Goal: Task Accomplishment & Management: Manage account settings

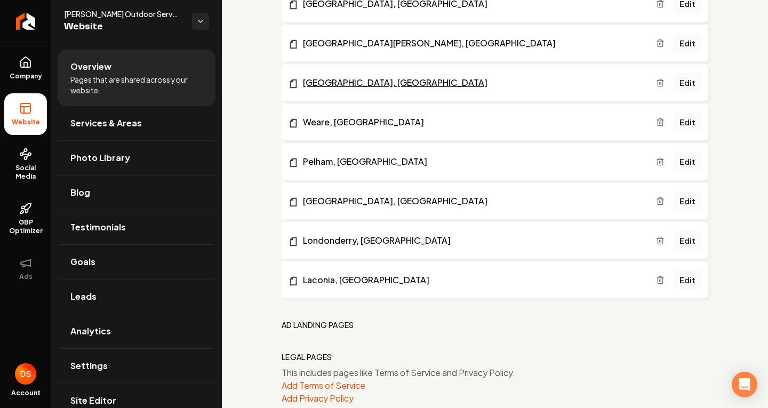
scroll to position [1023, 0]
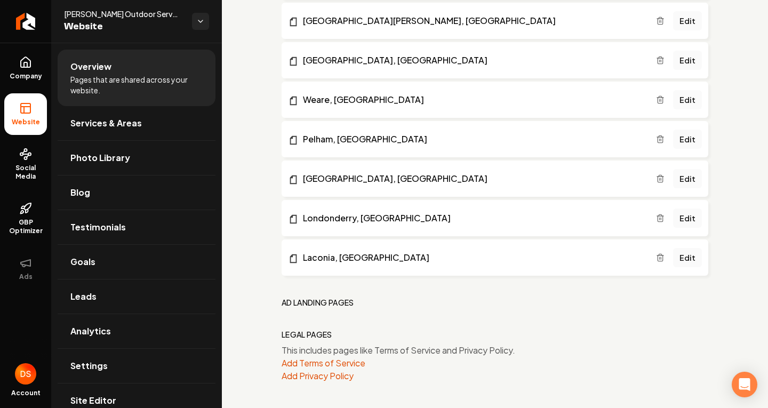
click at [358, 337] on nav "Legal Pages" at bounding box center [495, 334] width 427 height 11
click at [304, 304] on h2 "Ad landing pages" at bounding box center [318, 302] width 73 height 11
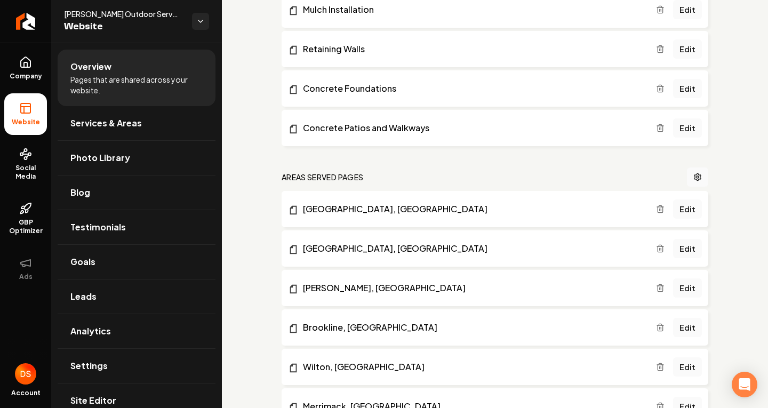
scroll to position [519, 0]
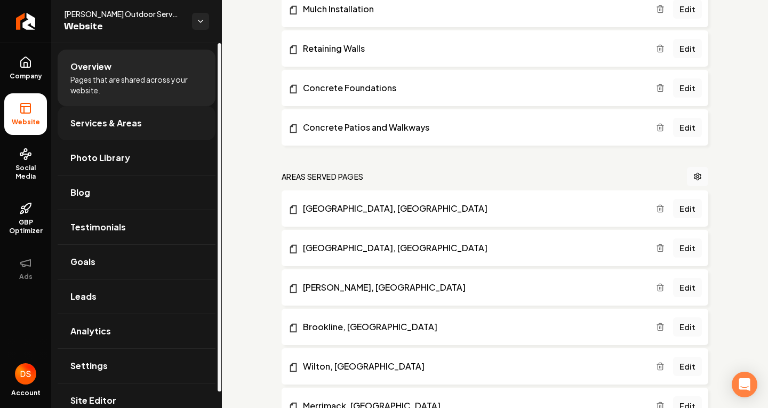
click at [145, 123] on link "Services & Areas" at bounding box center [137, 123] width 158 height 34
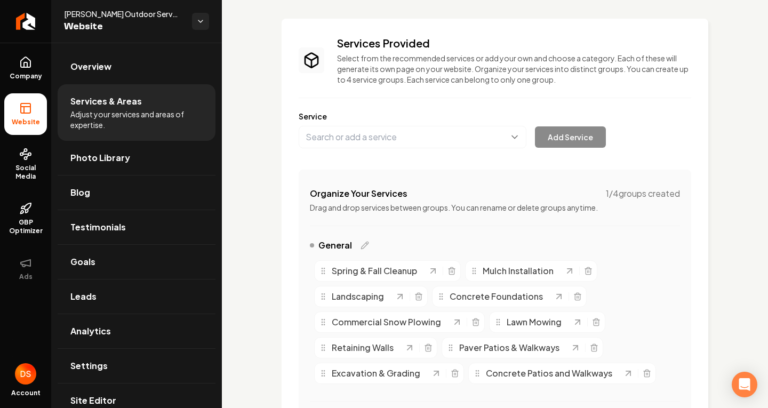
scroll to position [50, 0]
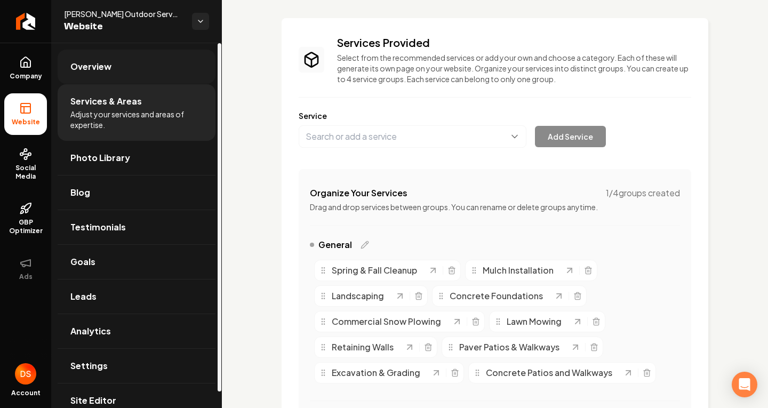
click at [119, 75] on link "Overview" at bounding box center [137, 67] width 158 height 34
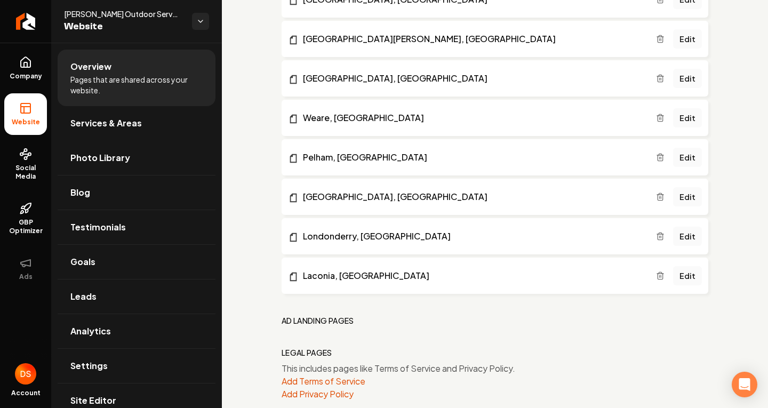
scroll to position [1023, 0]
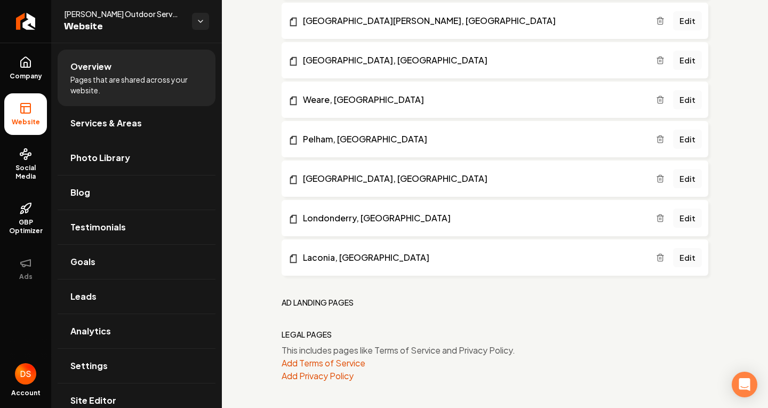
click at [328, 302] on h2 "Ad landing pages" at bounding box center [318, 302] width 73 height 11
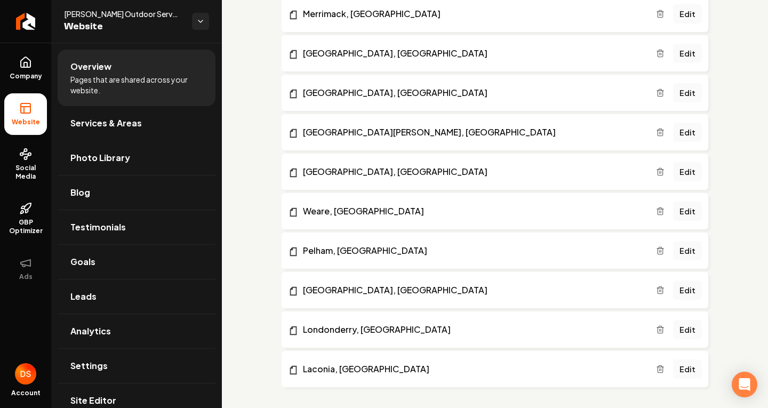
scroll to position [910, 0]
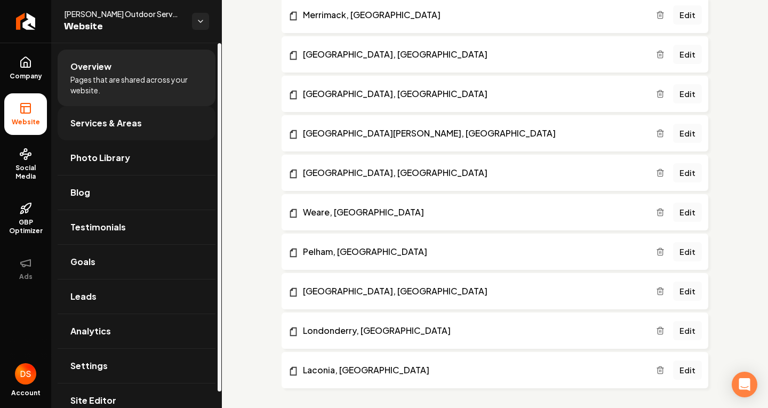
click at [156, 133] on link "Services & Areas" at bounding box center [137, 123] width 158 height 34
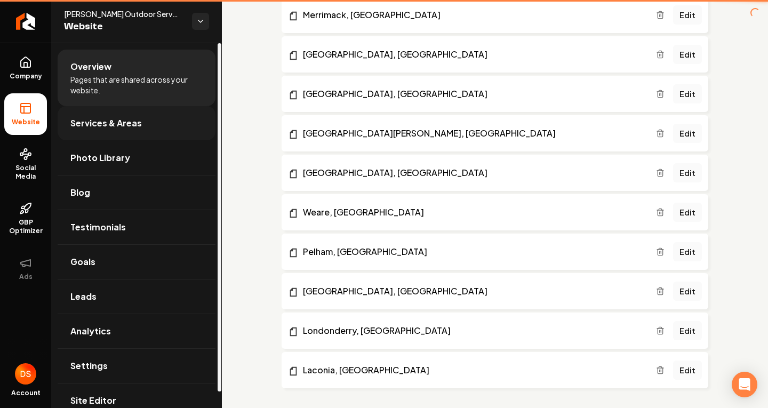
scroll to position [420, 0]
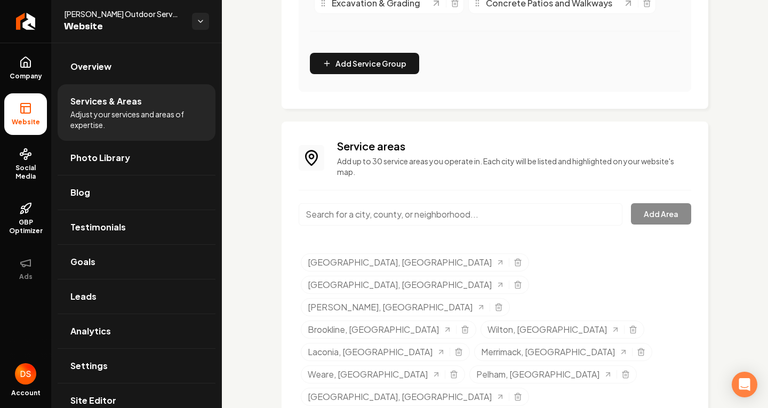
click at [429, 221] on input "Main content area" at bounding box center [461, 214] width 324 height 22
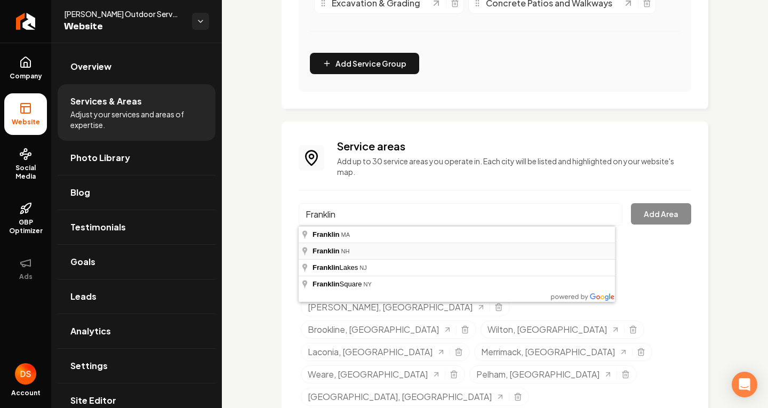
type input "[GEOGRAPHIC_DATA], [GEOGRAPHIC_DATA]"
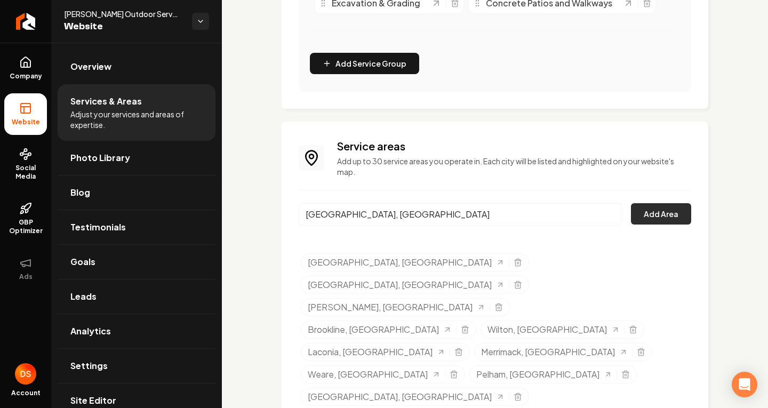
click at [652, 207] on button "Add Area" at bounding box center [661, 213] width 60 height 21
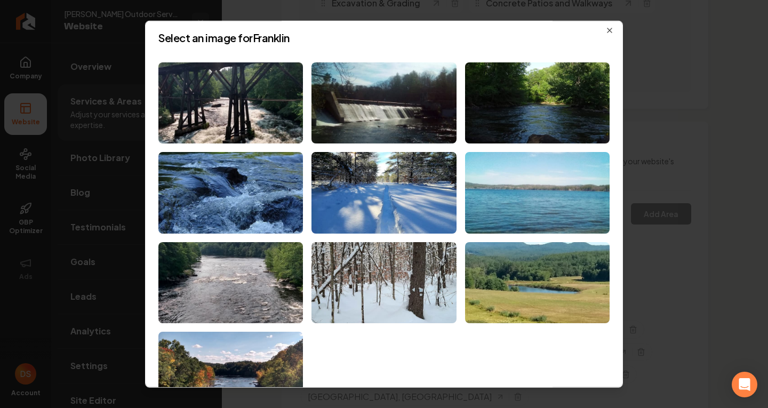
scroll to position [0, 0]
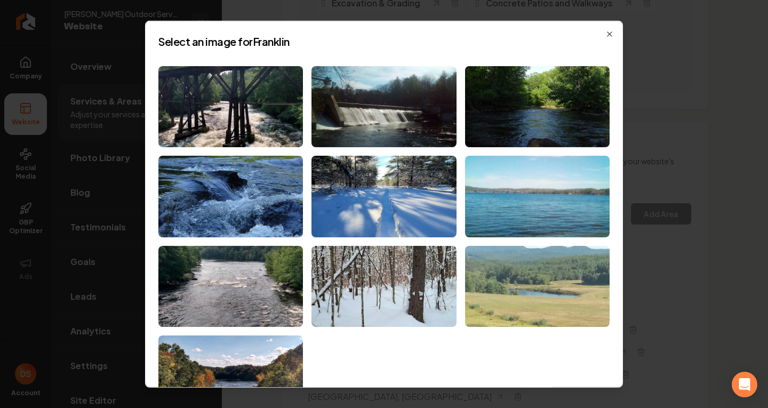
click at [504, 270] on img at bounding box center [537, 287] width 145 height 82
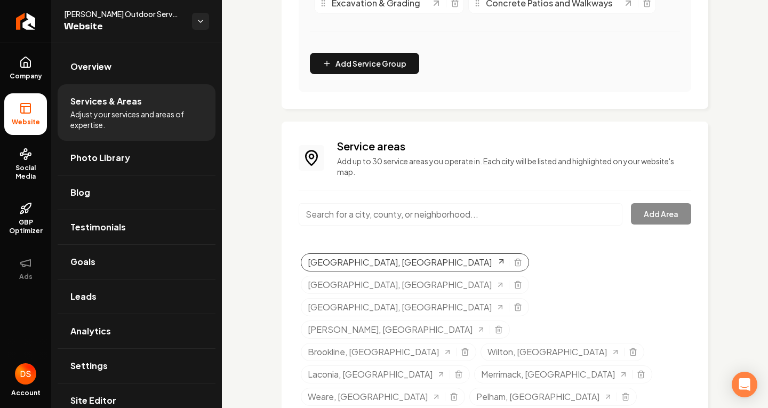
click at [352, 268] on span "[GEOGRAPHIC_DATA], [GEOGRAPHIC_DATA]" at bounding box center [400, 262] width 184 height 13
click at [246, 178] on div "Services Provided Select from the recommended services or add your own and choo…" at bounding box center [495, 105] width 546 height 964
click at [281, 238] on div "Services Provided Select from the recommended services or add your own and choo…" at bounding box center [495, 105] width 546 height 964
